Goal: Information Seeking & Learning: Learn about a topic

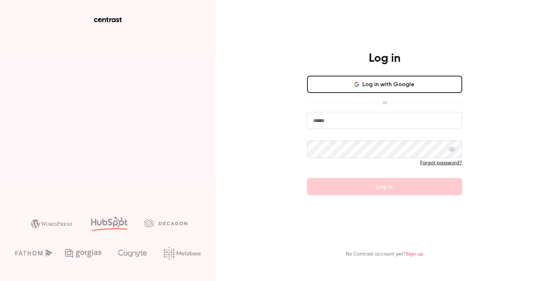
type input "**********"
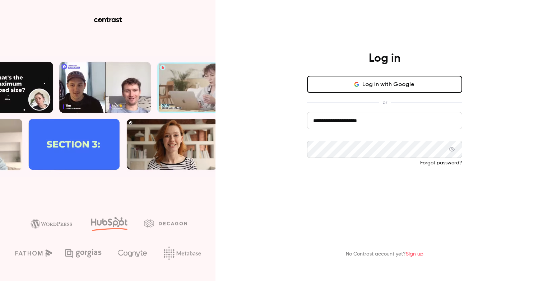
click at [357, 188] on button "Log in" at bounding box center [384, 186] width 155 height 17
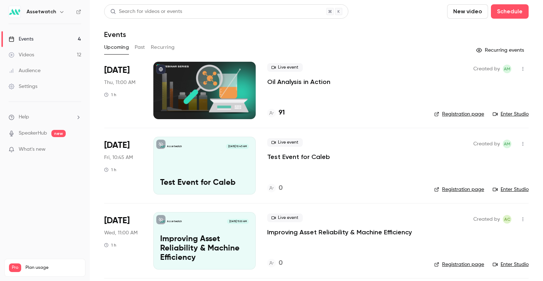
click at [305, 83] on p "Oil Analysis in Action" at bounding box center [298, 82] width 63 height 9
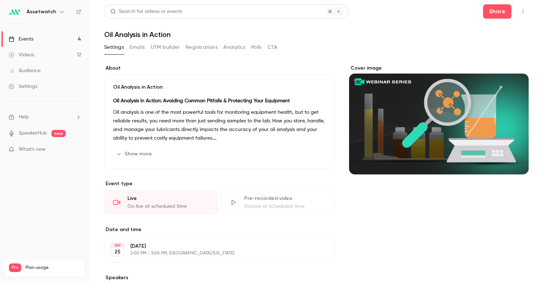
click at [258, 47] on button "Polls" at bounding box center [256, 47] width 10 height 11
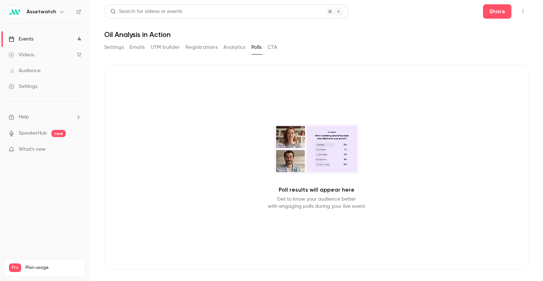
click at [49, 40] on link "Events 4" at bounding box center [45, 39] width 90 height 16
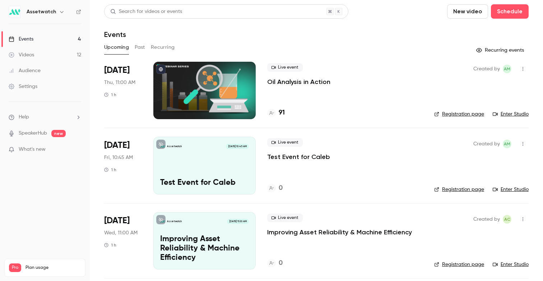
click at [171, 163] on div "Assetwatch [DATE] 10:45 AM Test Event for Caleb" at bounding box center [204, 165] width 102 height 57
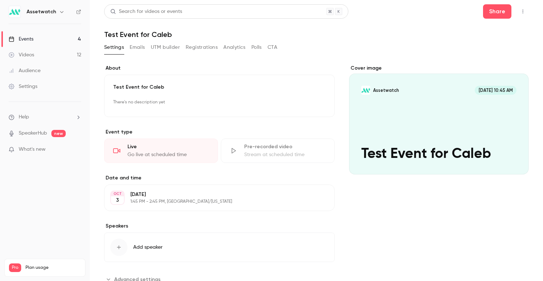
click at [255, 48] on button "Polls" at bounding box center [256, 47] width 10 height 11
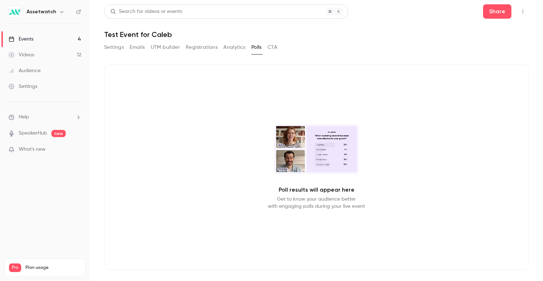
click at [40, 39] on link "Events 4" at bounding box center [45, 39] width 90 height 16
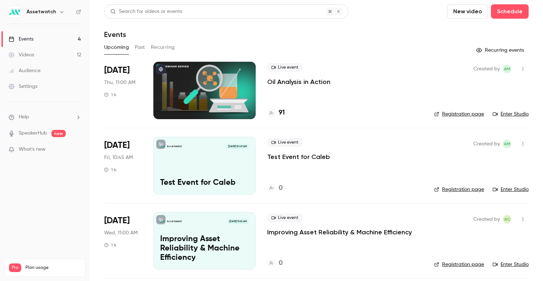
click at [198, 236] on p "Improving Asset Reliability & Machine Efficiency" at bounding box center [204, 249] width 89 height 28
click at [142, 51] on button "Past" at bounding box center [140, 47] width 10 height 11
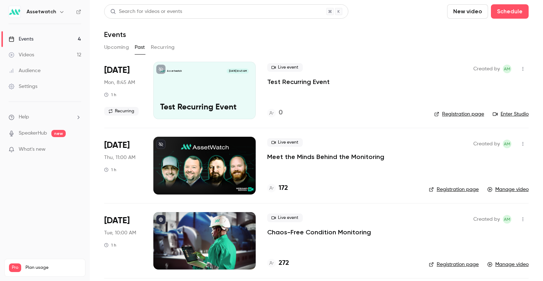
click at [191, 168] on div at bounding box center [204, 165] width 102 height 57
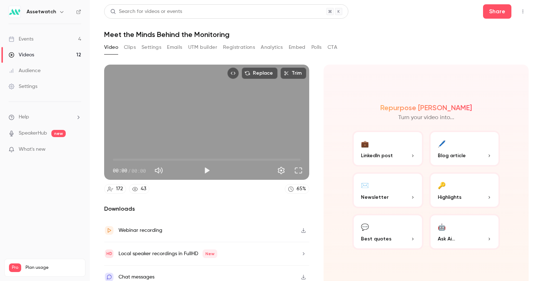
click at [318, 48] on button "Polls" at bounding box center [316, 47] width 10 height 11
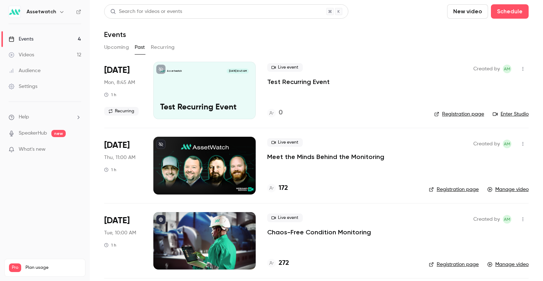
click at [115, 50] on button "Upcoming" at bounding box center [116, 47] width 25 height 11
